Goal: Transaction & Acquisition: Purchase product/service

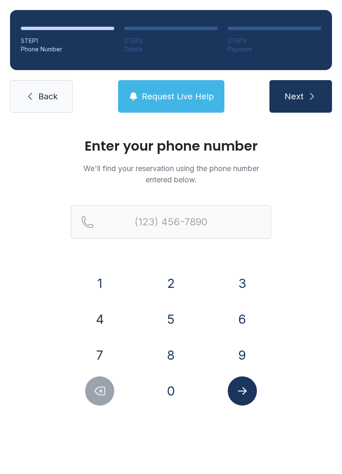
click at [177, 284] on button "2" at bounding box center [170, 283] width 29 height 29
click at [173, 316] on button "5" at bounding box center [170, 319] width 29 height 29
click at [173, 283] on button "2" at bounding box center [170, 283] width 29 height 29
click at [171, 281] on button "2" at bounding box center [170, 283] width 29 height 29
click at [248, 355] on button "9" at bounding box center [242, 355] width 29 height 29
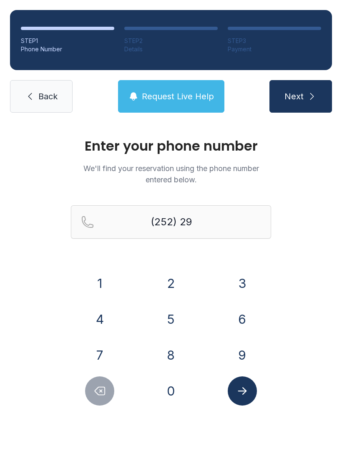
click at [102, 325] on button "4" at bounding box center [99, 319] width 29 height 29
click at [168, 283] on button "2" at bounding box center [170, 283] width 29 height 29
click at [103, 353] on button "7" at bounding box center [99, 355] width 29 height 29
click at [103, 318] on button "4" at bounding box center [99, 319] width 29 height 29
type input "(252) 294-274"
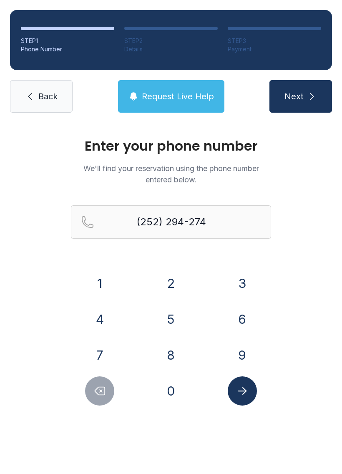
click at [305, 99] on button "Next" at bounding box center [301, 96] width 63 height 33
click at [43, 93] on span "Back" at bounding box center [47, 97] width 19 height 12
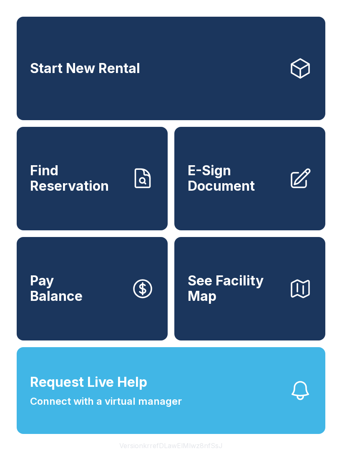
click at [40, 83] on link "Start New Rental" at bounding box center [171, 68] width 309 height 103
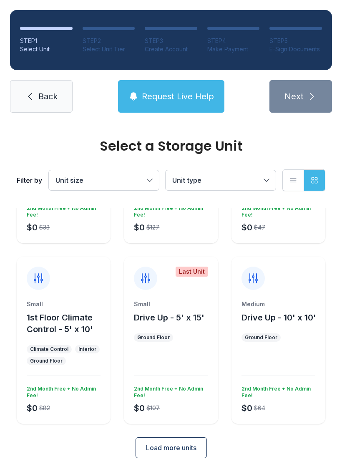
scroll to position [133, 0]
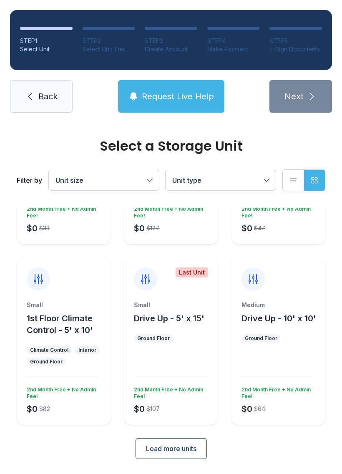
click at [48, 92] on span "Back" at bounding box center [47, 97] width 19 height 12
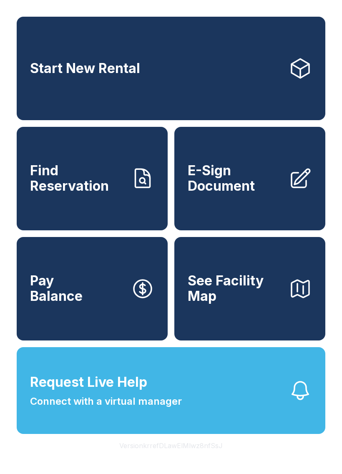
click at [80, 194] on span "Find Reservation" at bounding box center [77, 178] width 94 height 30
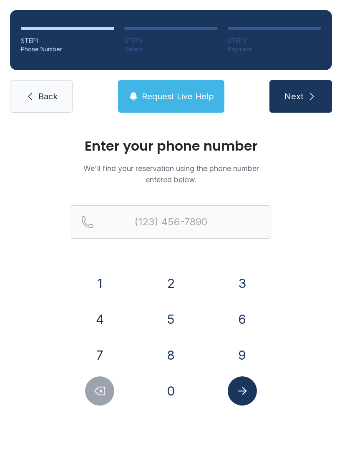
click at [177, 282] on button "2" at bounding box center [170, 283] width 29 height 29
click at [172, 322] on button "5" at bounding box center [170, 319] width 29 height 29
click at [169, 288] on button "2" at bounding box center [170, 283] width 29 height 29
click at [171, 283] on button "2" at bounding box center [170, 283] width 29 height 29
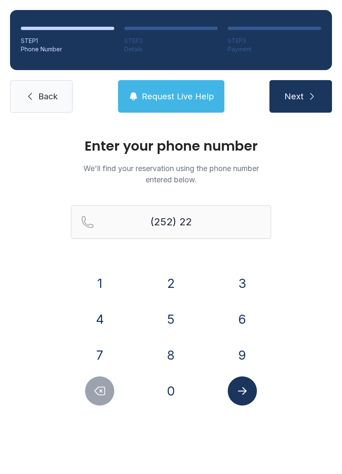
click at [246, 355] on button "9" at bounding box center [242, 355] width 29 height 29
click at [108, 322] on button "4" at bounding box center [99, 319] width 29 height 29
click at [175, 286] on button "2" at bounding box center [170, 283] width 29 height 29
click at [106, 348] on button "7" at bounding box center [99, 355] width 29 height 29
click at [104, 320] on button "4" at bounding box center [99, 319] width 29 height 29
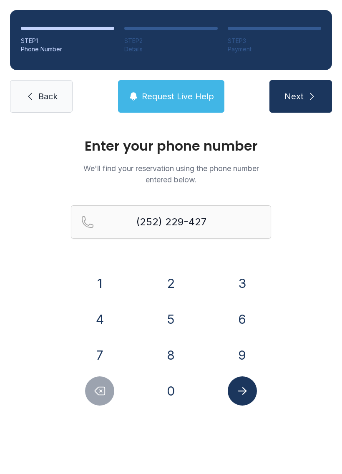
type input "[PHONE_NUMBER]"
click at [245, 391] on icon "Submit lookup form" at bounding box center [242, 391] width 9 height 8
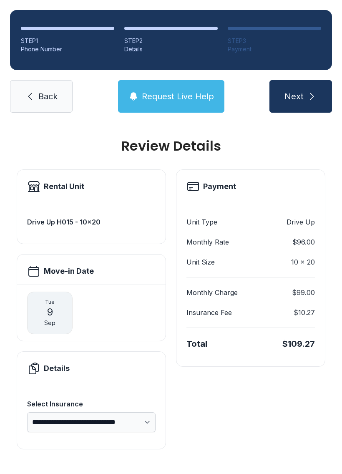
click at [69, 225] on h3 "Drive Up H015 - 10x20" at bounding box center [91, 222] width 129 height 10
click at [303, 100] on span "Next" at bounding box center [294, 97] width 19 height 12
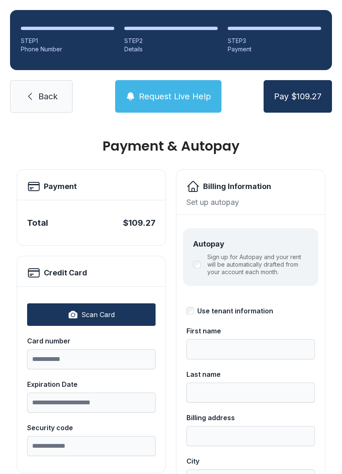
click at [49, 95] on span "Back" at bounding box center [47, 97] width 19 height 12
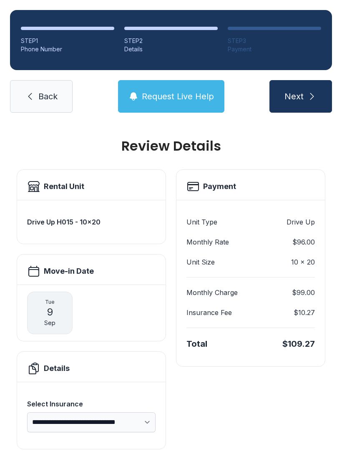
click at [47, 97] on span "Back" at bounding box center [47, 97] width 19 height 12
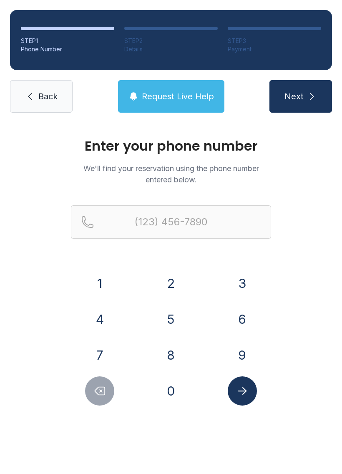
click at [172, 285] on button "2" at bounding box center [170, 283] width 29 height 29
click at [172, 314] on button "5" at bounding box center [170, 319] width 29 height 29
click at [172, 284] on button "2" at bounding box center [170, 283] width 29 height 29
click at [174, 287] on button "2" at bounding box center [170, 283] width 29 height 29
click at [245, 354] on button "9" at bounding box center [242, 355] width 29 height 29
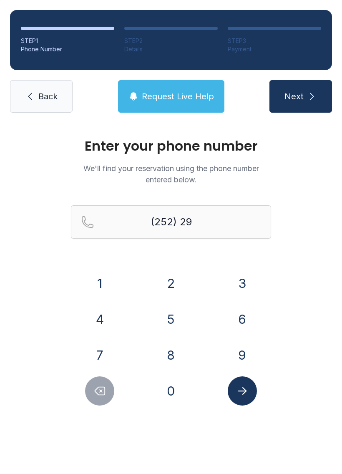
click at [102, 320] on button "4" at bounding box center [99, 319] width 29 height 29
click at [170, 284] on button "2" at bounding box center [170, 283] width 29 height 29
click at [101, 353] on button "7" at bounding box center [99, 355] width 29 height 29
click at [104, 319] on button "4" at bounding box center [99, 319] width 29 height 29
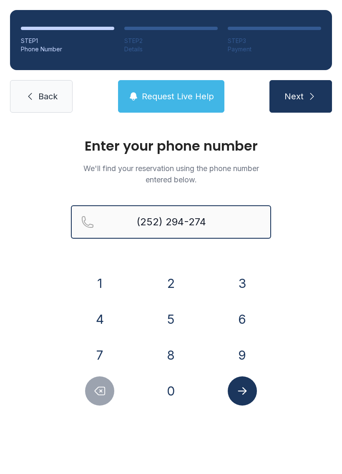
click at [223, 222] on input "(252) 294-274" at bounding box center [171, 221] width 200 height 33
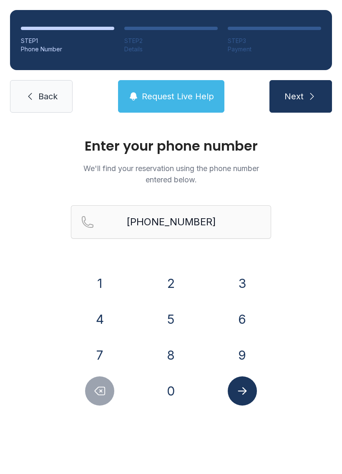
click at [307, 99] on icon "submit" at bounding box center [312, 96] width 10 height 10
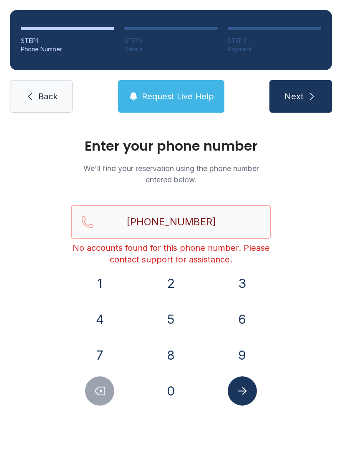
click at [227, 230] on input "[PHONE_NUMBER]" at bounding box center [171, 221] width 200 height 33
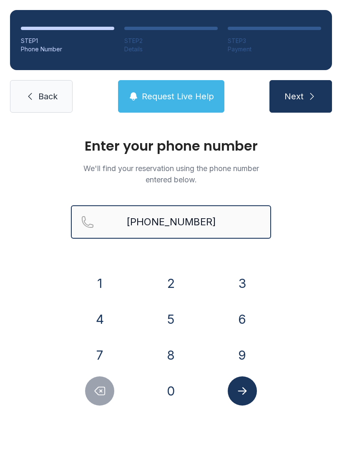
type input "[PHONE_NUMBER]"
click at [300, 96] on button "Next" at bounding box center [301, 96] width 63 height 33
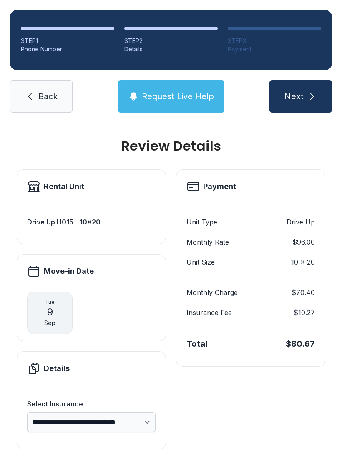
click at [307, 96] on icon "submit" at bounding box center [312, 96] width 10 height 10
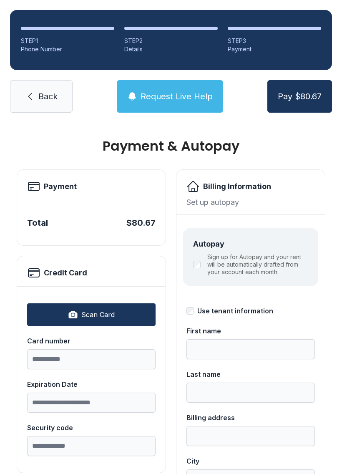
click at [309, 95] on span "Pay $80.67" at bounding box center [300, 97] width 44 height 12
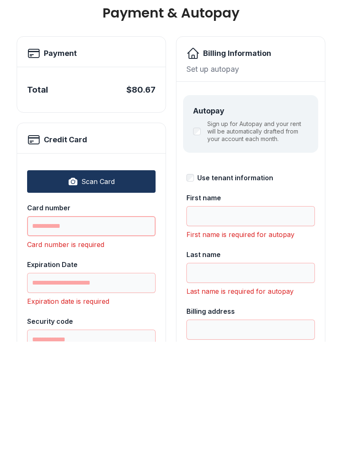
scroll to position [0, 0]
click at [103, 309] on span "Scan Card" at bounding box center [97, 314] width 33 height 10
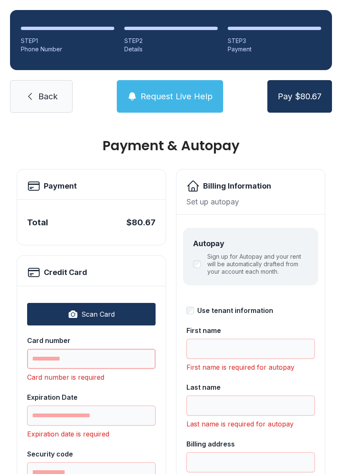
click at [87, 349] on input "Card number" at bounding box center [91, 359] width 129 height 20
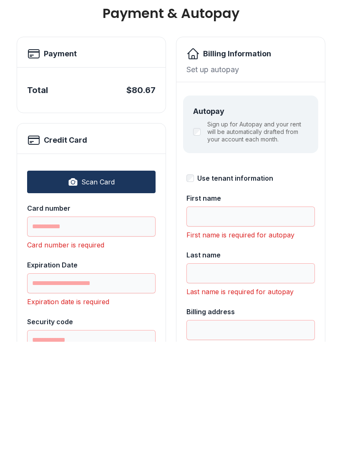
click at [101, 309] on span "Scan Card" at bounding box center [97, 314] width 33 height 10
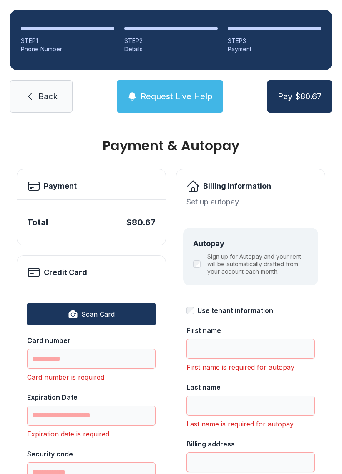
type input "**********"
type input "*****"
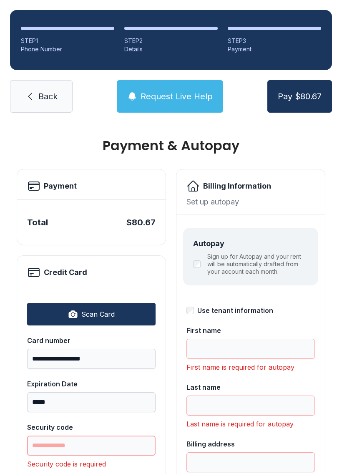
click at [106, 436] on input "Security code" at bounding box center [91, 446] width 129 height 20
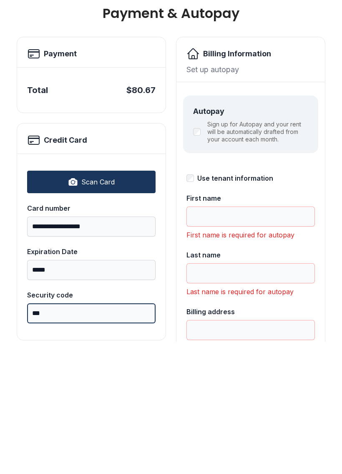
type input "***"
click at [226, 339] on input "First name" at bounding box center [251, 349] width 129 height 20
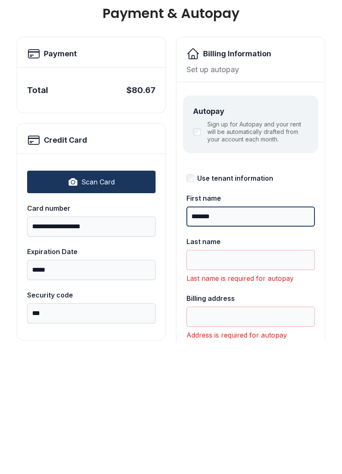
type input "*******"
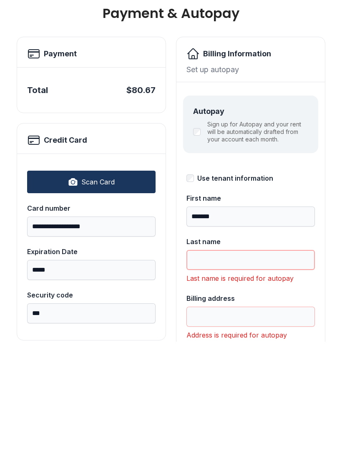
click at [230, 382] on input "Last name" at bounding box center [251, 392] width 129 height 20
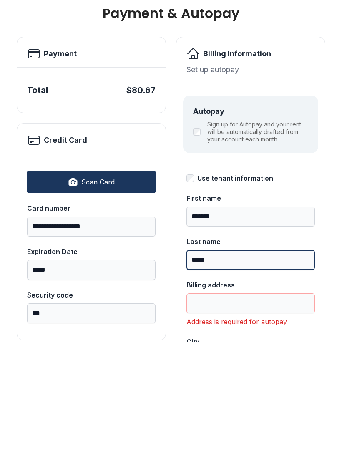
type input "*****"
click at [232, 426] on input "Billing address" at bounding box center [251, 436] width 129 height 20
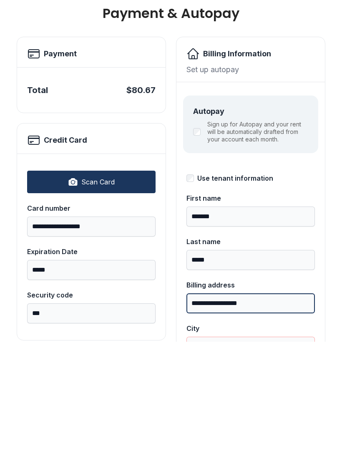
type input "**********"
click at [222, 469] on input "City" at bounding box center [251, 479] width 129 height 20
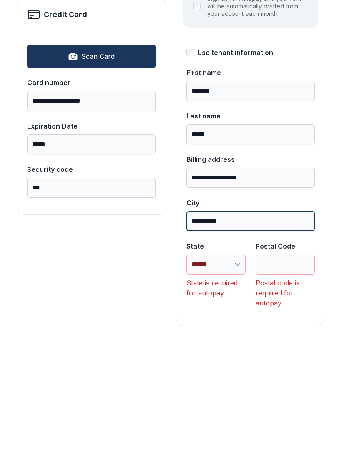
scroll to position [124, 0]
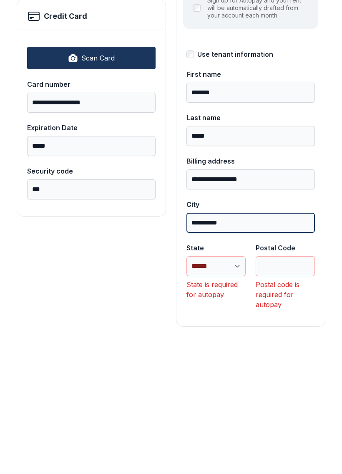
type input "**********"
click at [234, 389] on select "**********" at bounding box center [216, 399] width 59 height 20
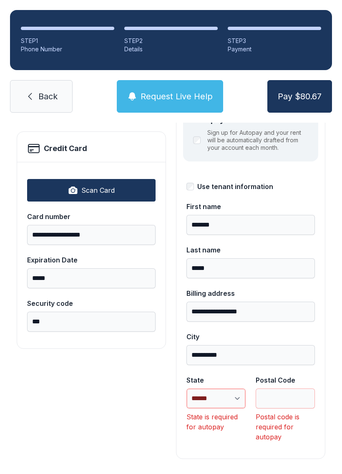
select select "**"
click at [285, 389] on input "Postal Code" at bounding box center [285, 399] width 59 height 20
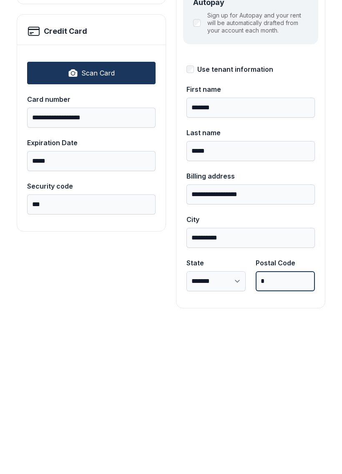
scroll to position [91, 0]
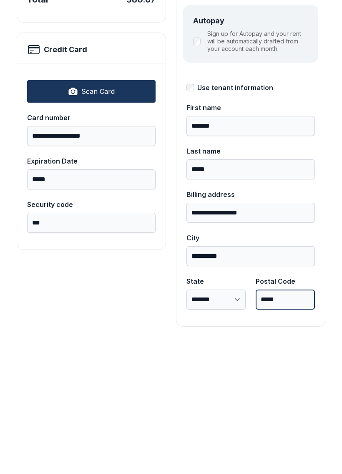
type input "*****"
click at [299, 80] on button "Pay $80.67" at bounding box center [299, 96] width 65 height 33
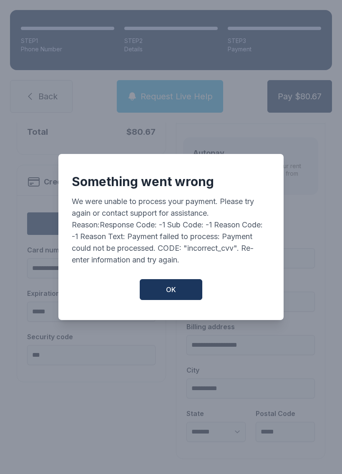
click at [174, 285] on span "OK" at bounding box center [171, 290] width 10 height 10
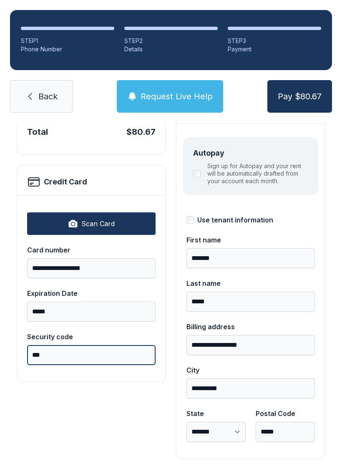
click at [70, 345] on input "***" at bounding box center [91, 355] width 129 height 20
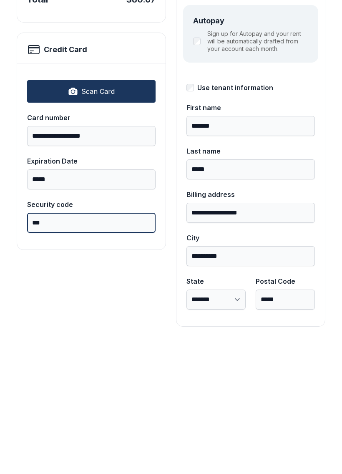
type input "***"
click at [299, 80] on button "Pay $80.67" at bounding box center [299, 96] width 65 height 33
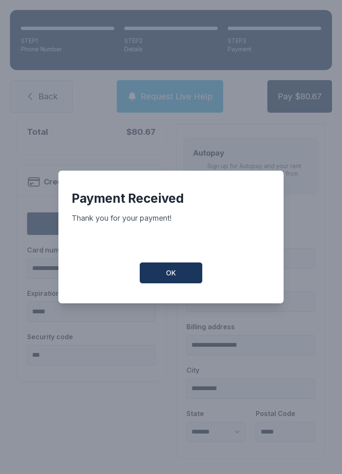
click at [176, 276] on span "OK" at bounding box center [171, 273] width 10 height 10
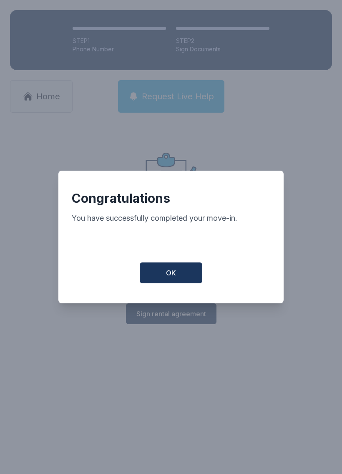
click at [172, 269] on button "OK" at bounding box center [171, 272] width 63 height 21
